Goal: Task Accomplishment & Management: Complete application form

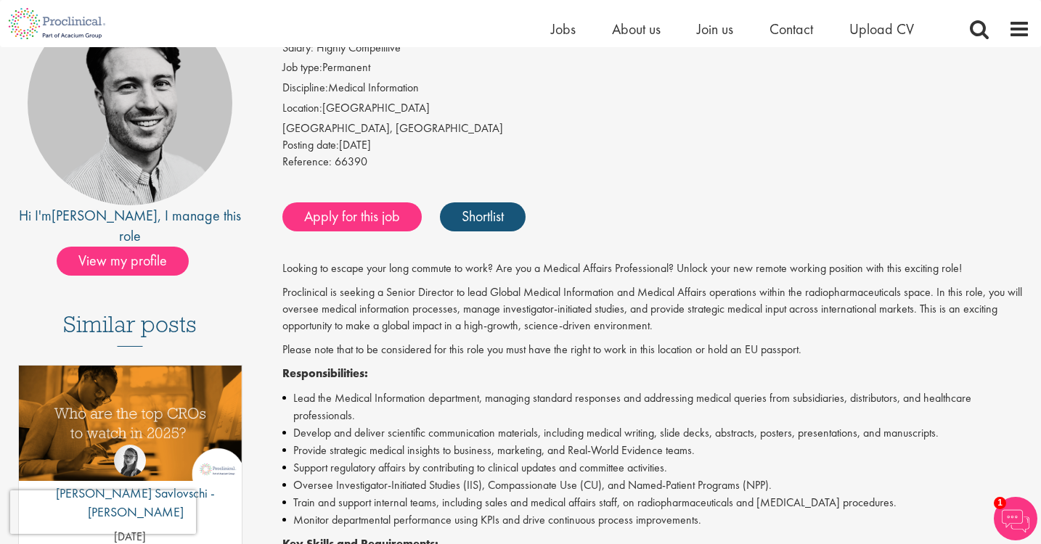
scroll to position [136, 0]
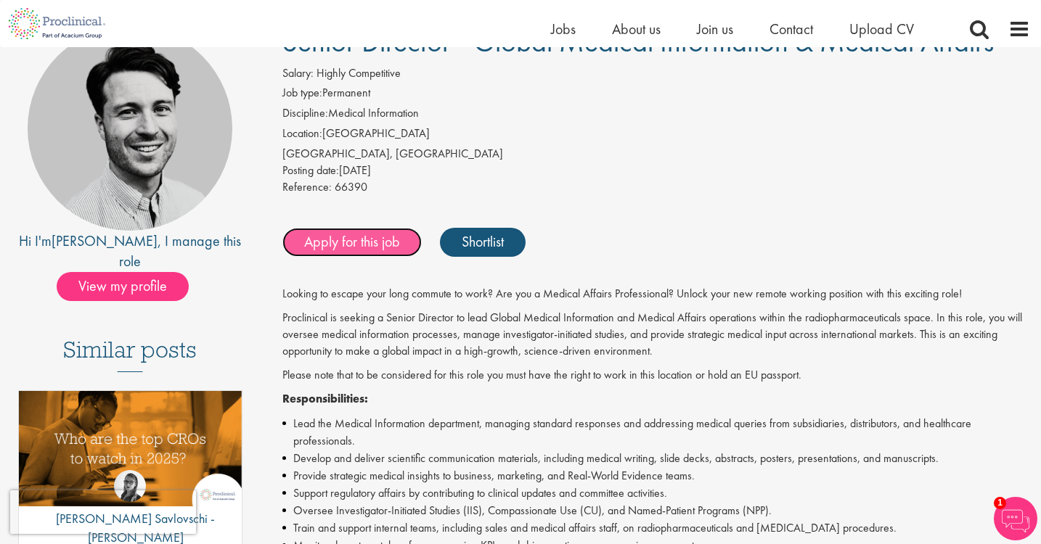
click at [357, 234] on link "Apply for this job" at bounding box center [351, 242] width 139 height 29
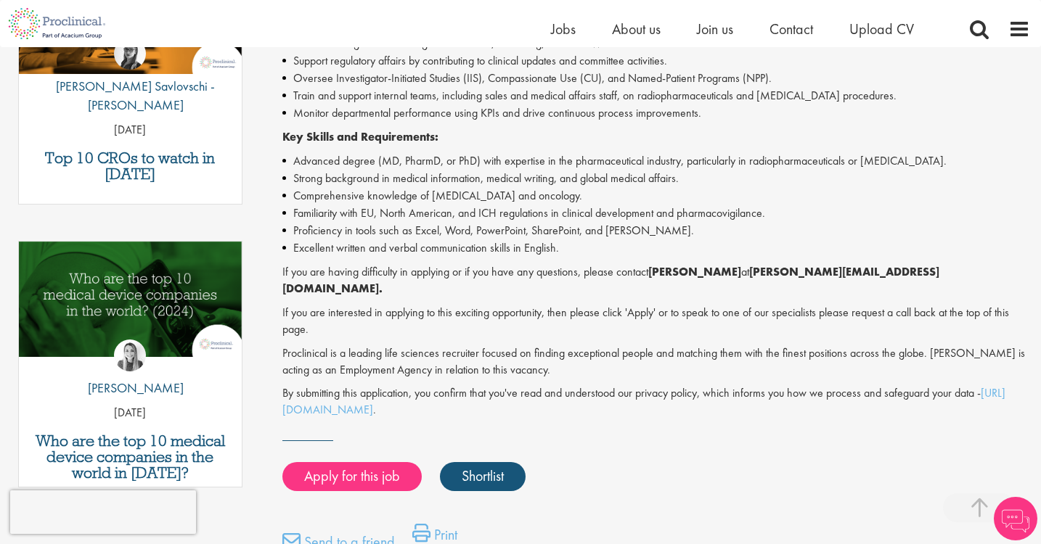
scroll to position [573, 0]
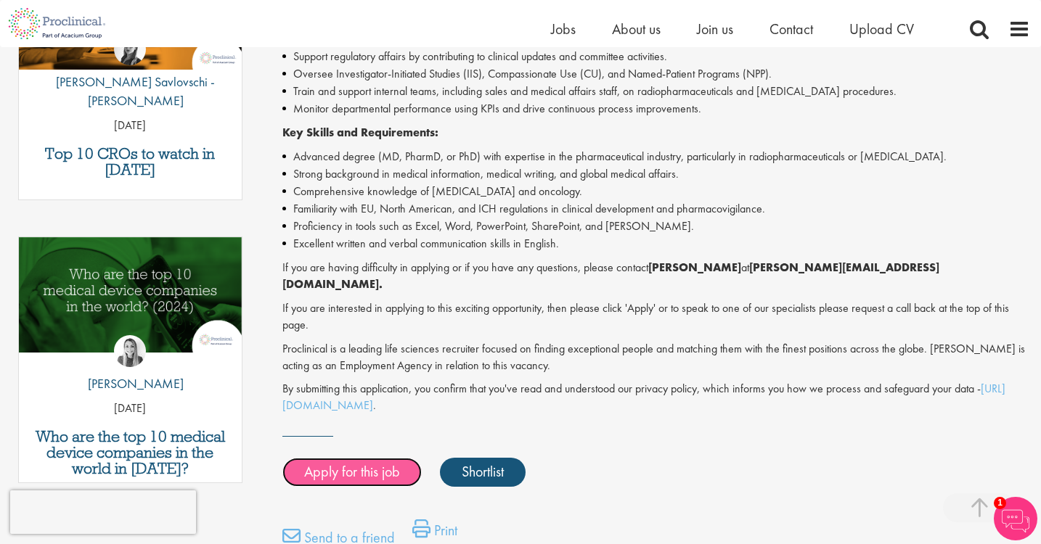
click at [377, 465] on link "Apply for this job" at bounding box center [351, 472] width 139 height 29
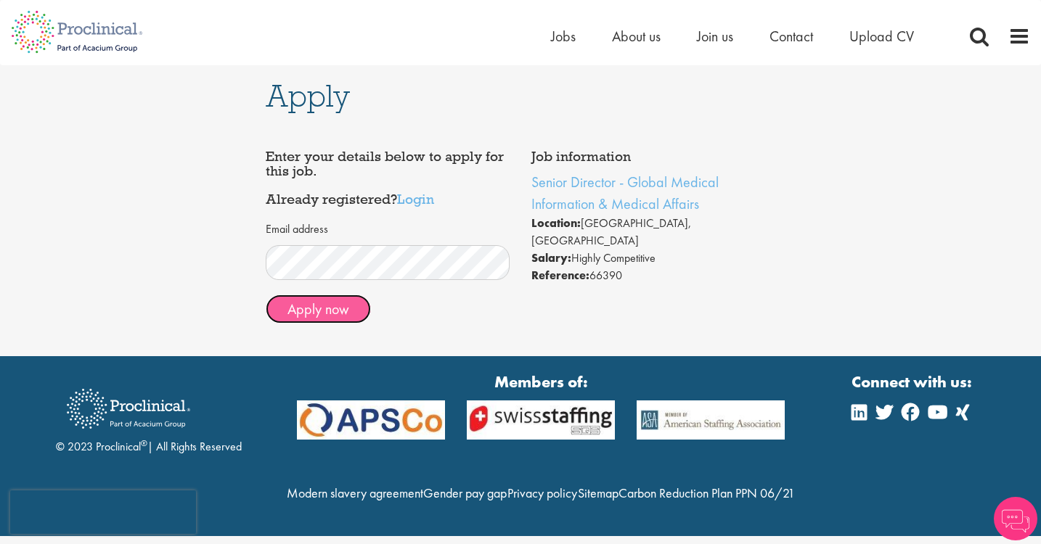
click at [324, 310] on button "Apply now" at bounding box center [318, 309] width 105 height 29
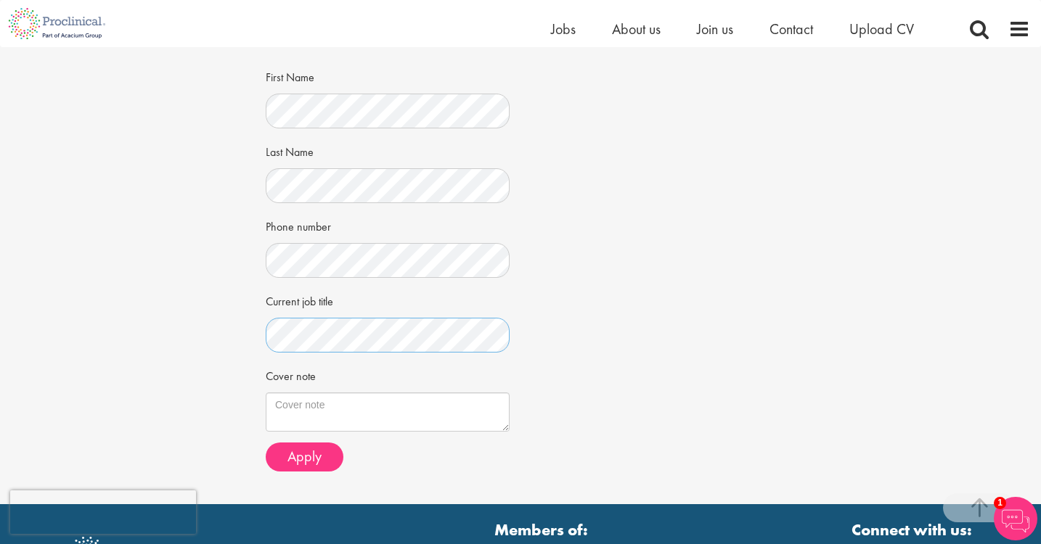
scroll to position [255, 0]
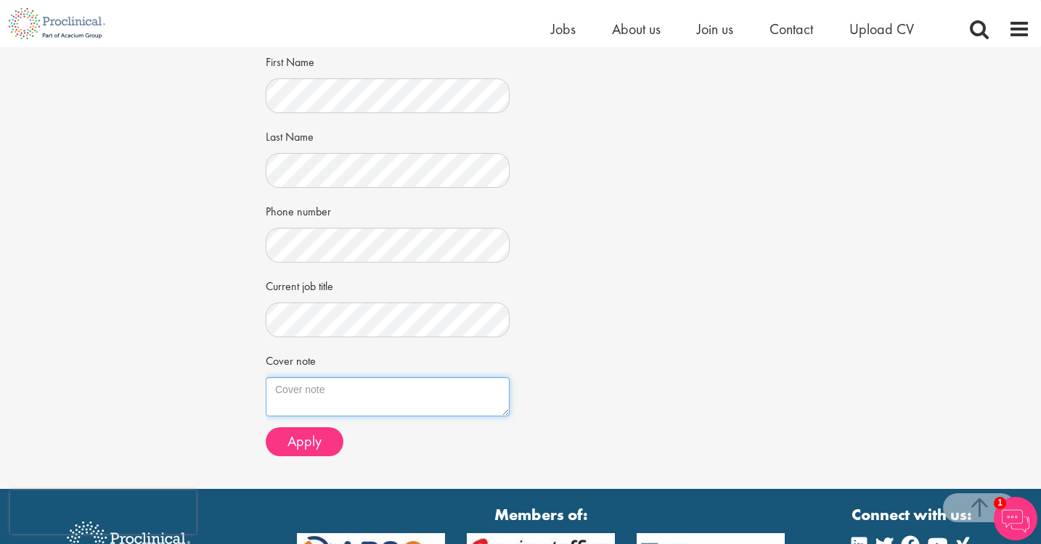
click at [376, 397] on textarea "Cover note" at bounding box center [388, 396] width 244 height 39
type textarea "s"
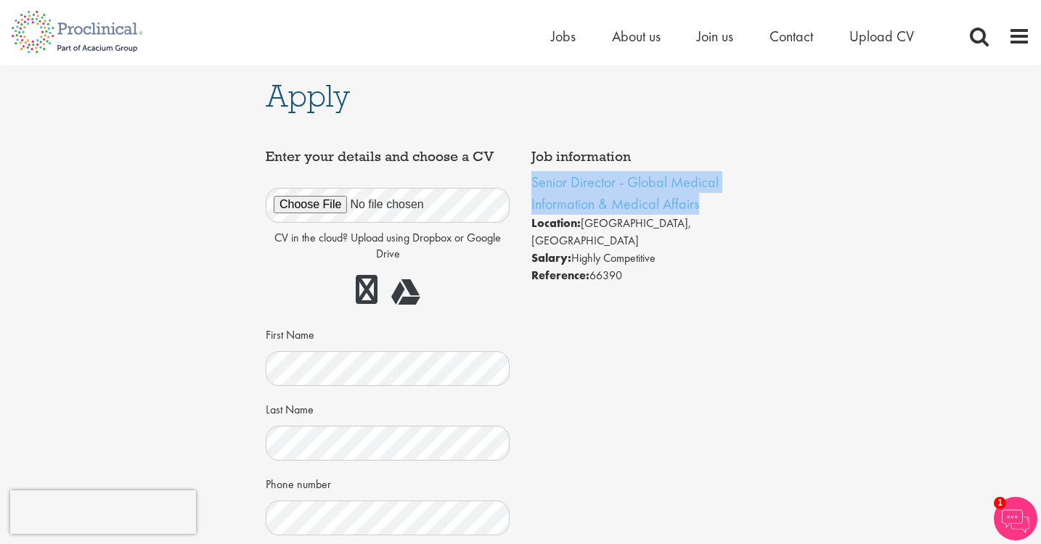
click at [536, 334] on div "Job information Senior Director - Global Medical Information & Medical Affairs …" at bounding box center [520, 441] width 531 height 598
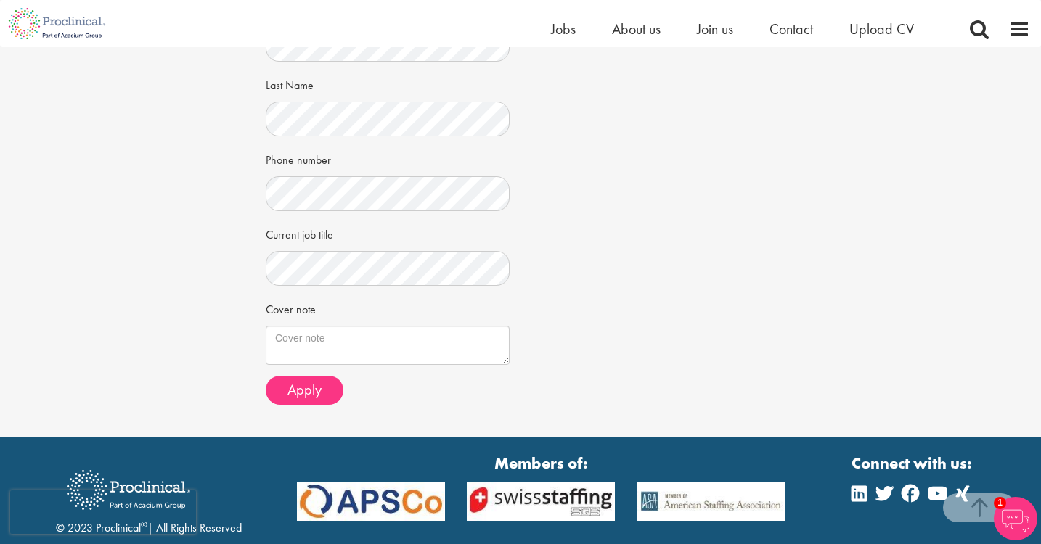
scroll to position [307, 0]
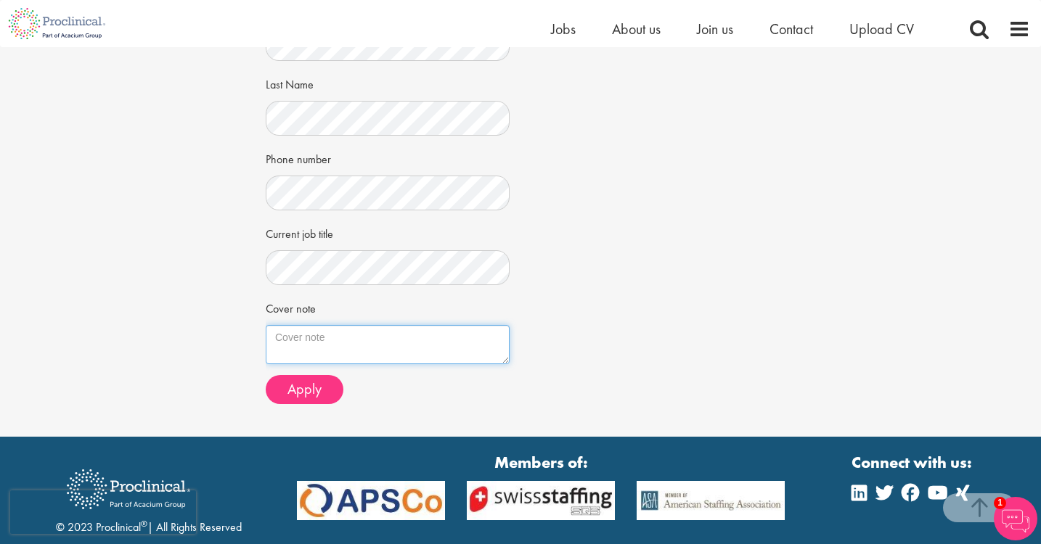
click at [273, 340] on textarea "Cover note" at bounding box center [388, 344] width 244 height 39
paste textarea "Dear Recruitment Team, I am writing to express my strong interest in the Senior…"
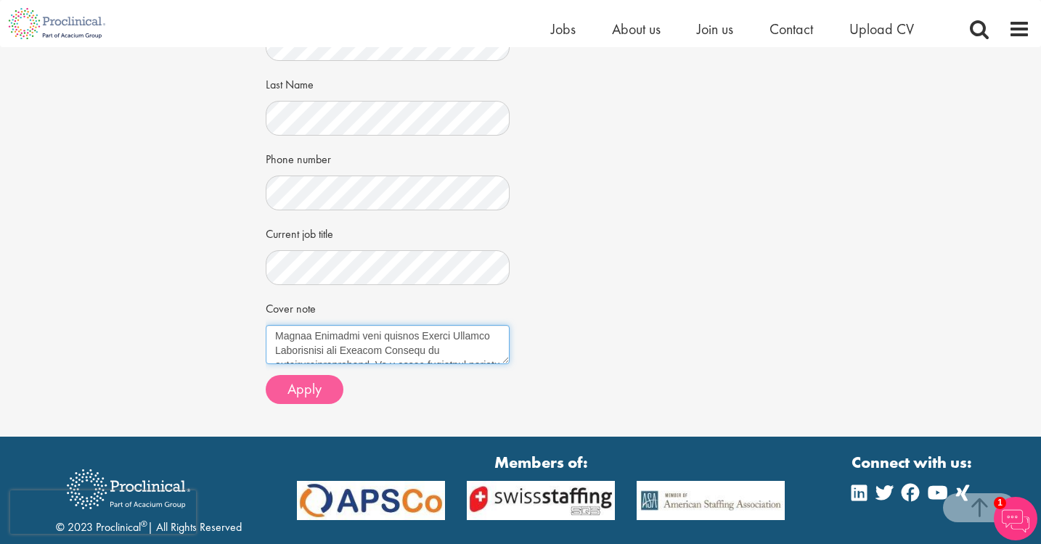
type textarea "Dear Recruitment Team, I am writing to express my strong interest in the Senior…"
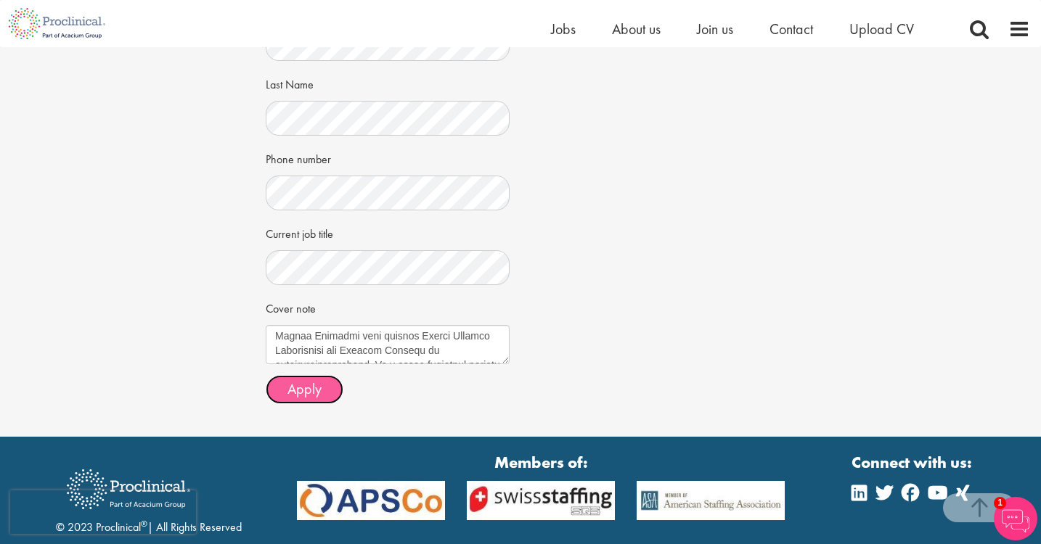
click at [287, 388] on button "Apply" at bounding box center [305, 389] width 78 height 29
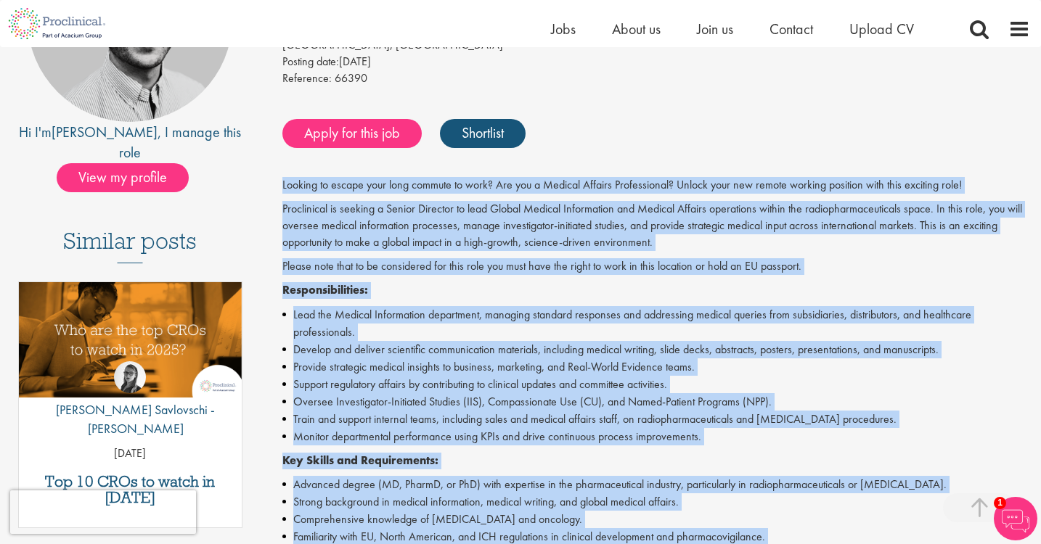
scroll to position [396, 0]
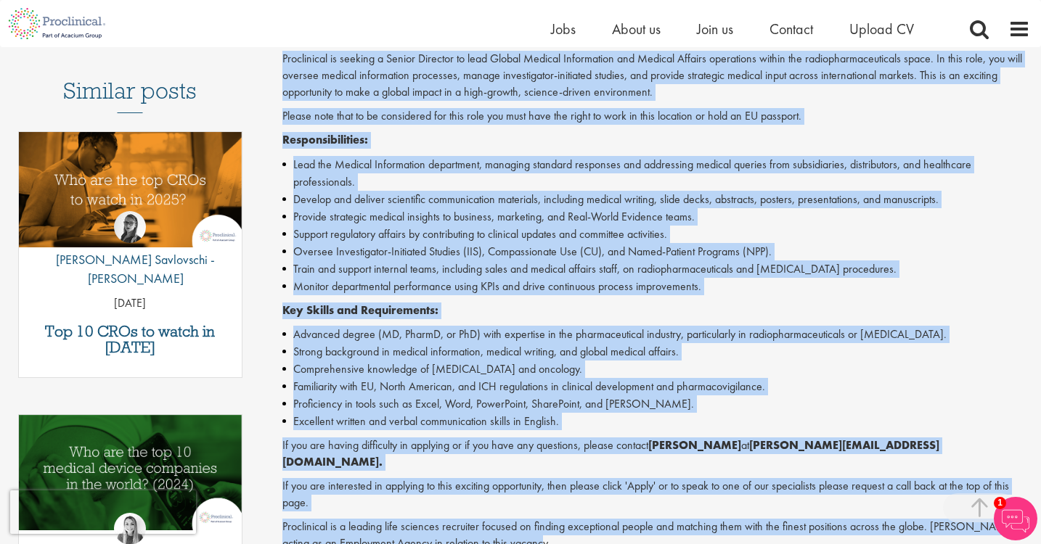
drag, startPoint x: 271, startPoint y: 334, endPoint x: 533, endPoint y: 531, distance: 328.1
click at [533, 531] on div "Senior Director - Global Medical Information & Medical Affairs Salary: Highly C…" at bounding box center [651, 279] width 781 height 1024
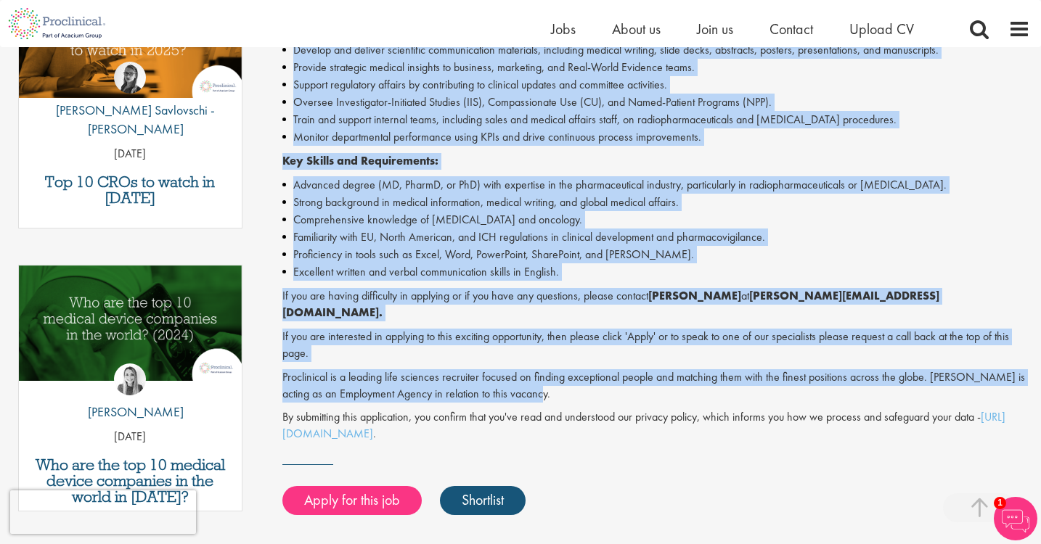
scroll to position [547, 0]
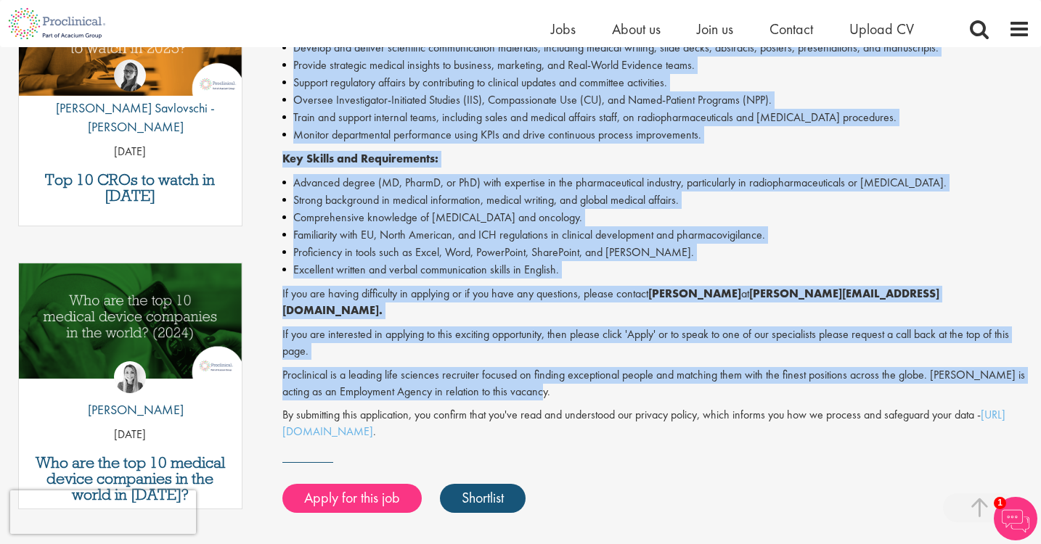
copy div "Looking to escape your long commute to work? Are you a Medical Affairs Professi…"
click at [666, 250] on li "Proficiency in tools such as Excel, Word, PowerPoint, SharePoint, and [PERSON_N…" at bounding box center [656, 252] width 748 height 17
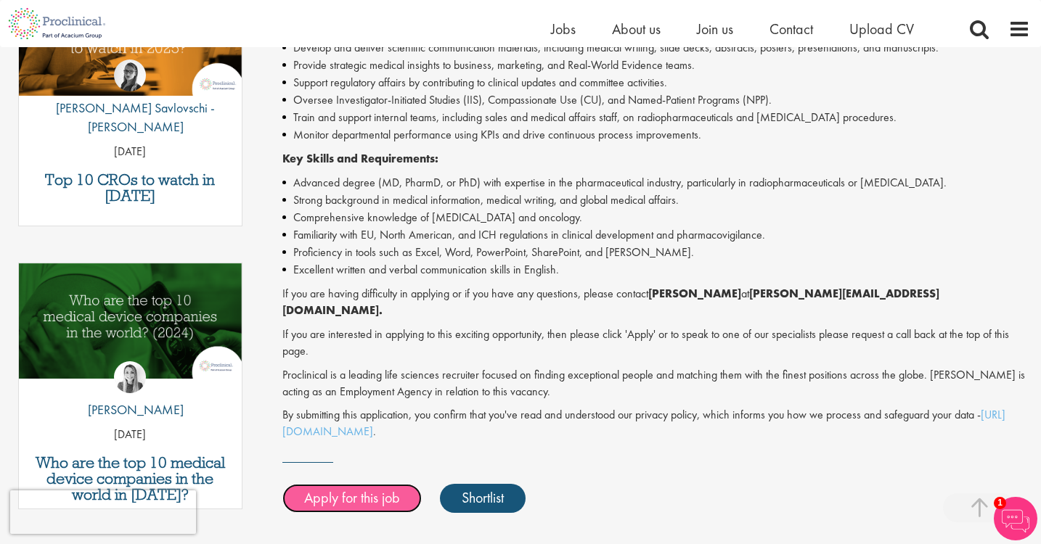
click at [396, 486] on link "Apply for this job" at bounding box center [351, 498] width 139 height 29
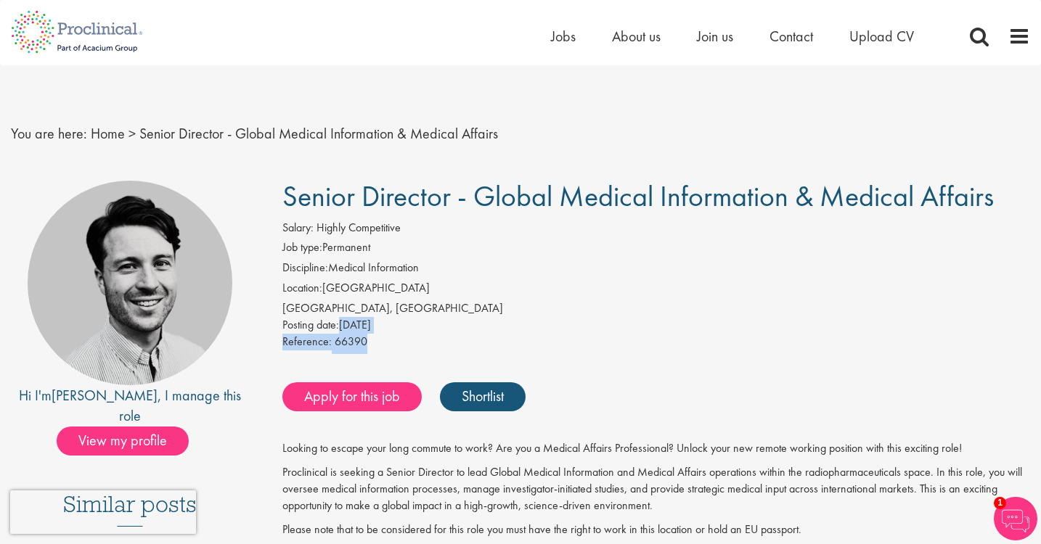
drag, startPoint x: 387, startPoint y: 345, endPoint x: 278, endPoint y: 330, distance: 109.8
click at [278, 330] on div "Salary: Highly Competitive Job type: Permanent Discipline: Medical Information …" at bounding box center [656, 287] width 770 height 134
click at [345, 343] on span "66390" at bounding box center [351, 341] width 33 height 15
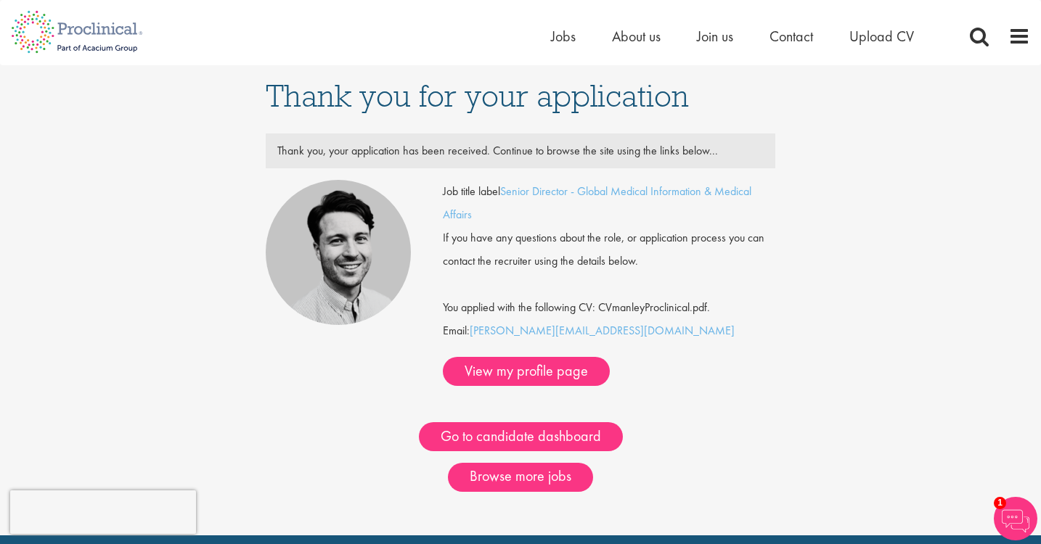
drag, startPoint x: 470, startPoint y: 338, endPoint x: 592, endPoint y: 342, distance: 122.0
click at [592, 342] on div "Job title label Senior Director - Global Medical Information & Medical Affairs …" at bounding box center [609, 283] width 332 height 206
copy div "[PERSON_NAME][EMAIL_ADDRESS][DOMAIN_NAME]"
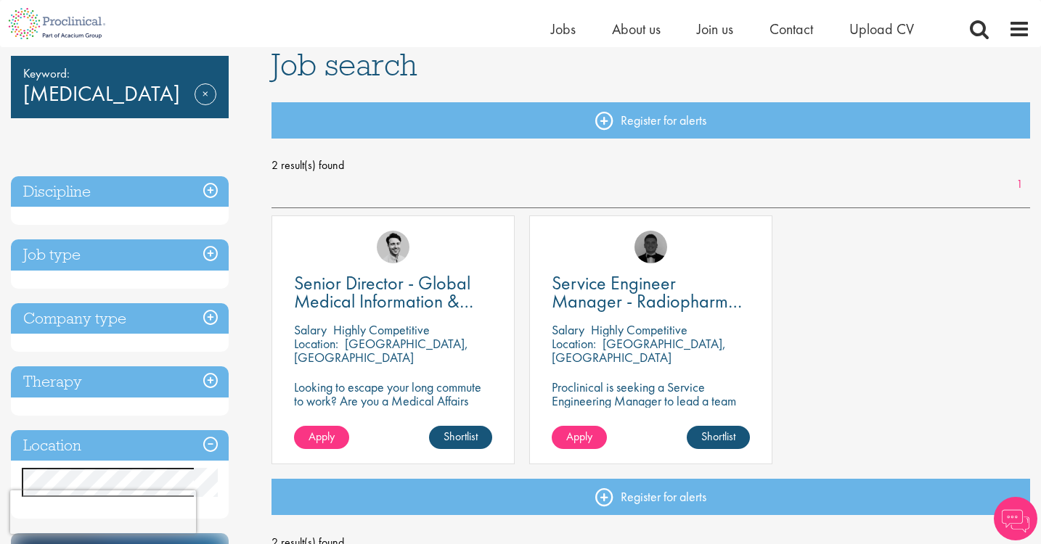
scroll to position [107, 0]
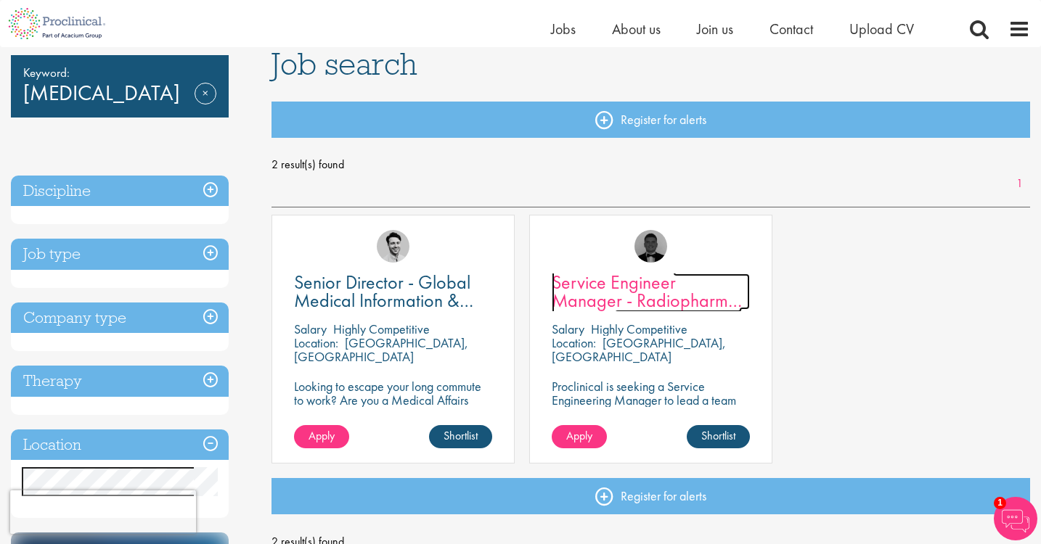
click at [682, 277] on span "Service Engineer Manager - Radiopharma Solutions" at bounding box center [647, 300] width 190 height 61
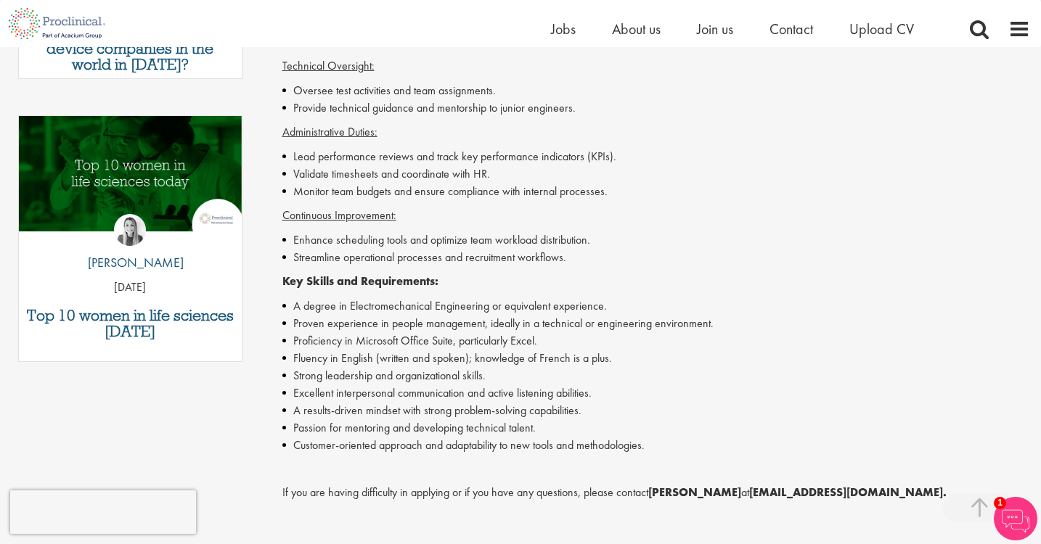
scroll to position [695, 0]
